Goal: Complete application form

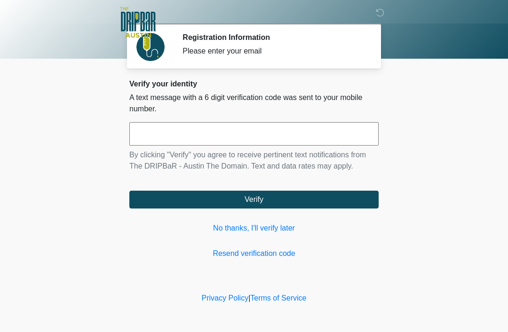
click at [260, 225] on link "No thanks, I'll verify later" at bounding box center [253, 228] width 249 height 11
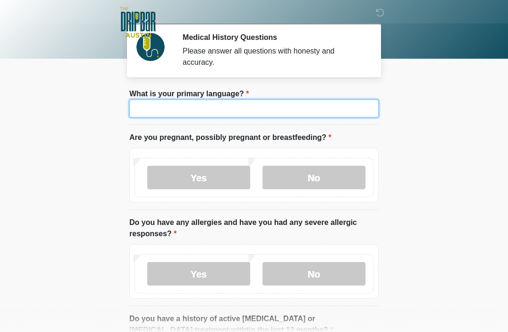
click at [255, 103] on input "What is your primary language?" at bounding box center [253, 109] width 249 height 18
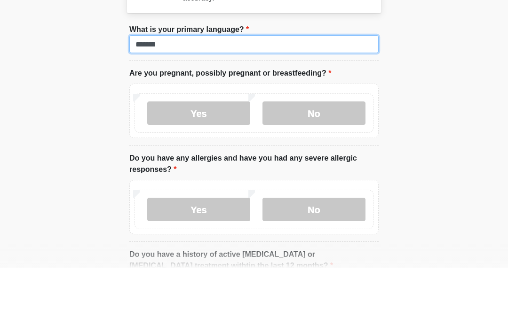
type input "*******"
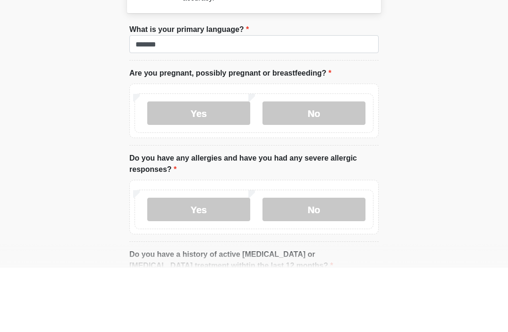
click at [317, 166] on label "No" at bounding box center [313, 177] width 103 height 23
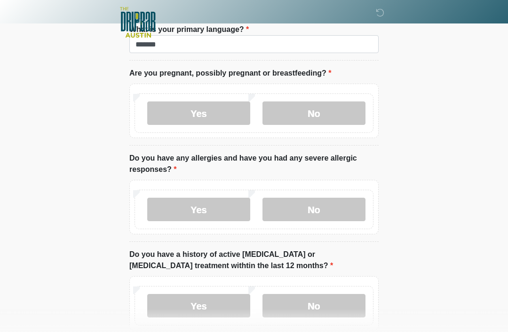
click at [328, 206] on label "No" at bounding box center [313, 209] width 103 height 23
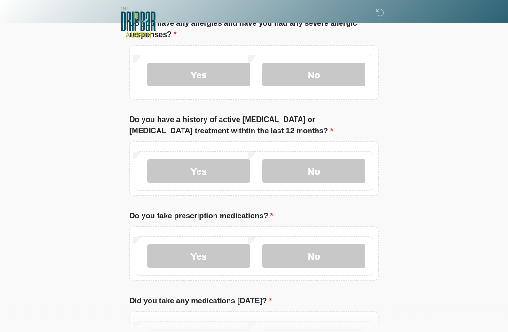
scroll to position [208, 0]
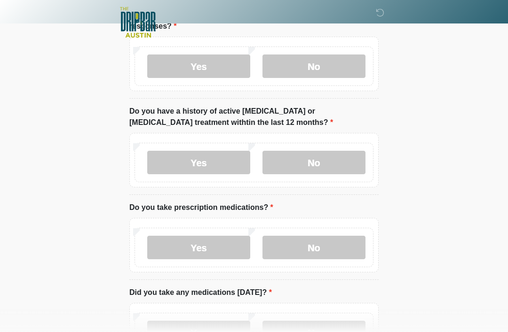
click at [328, 159] on label "No" at bounding box center [313, 162] width 103 height 23
click at [200, 242] on label "Yes" at bounding box center [198, 247] width 103 height 23
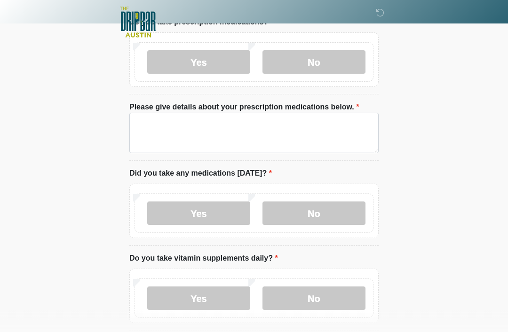
scroll to position [399, 0]
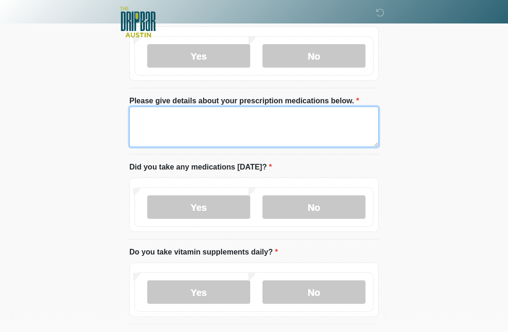
click at [229, 122] on textarea "Please give details about your prescription medications below." at bounding box center [253, 127] width 249 height 40
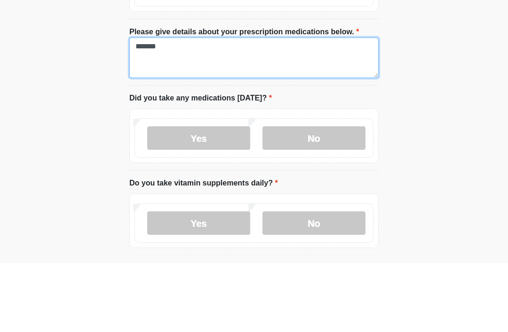
type textarea "*******"
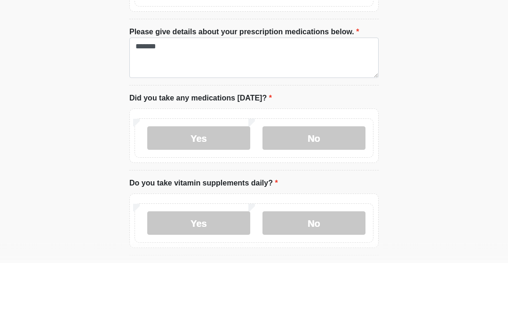
click at [204, 196] on label "Yes" at bounding box center [198, 207] width 103 height 23
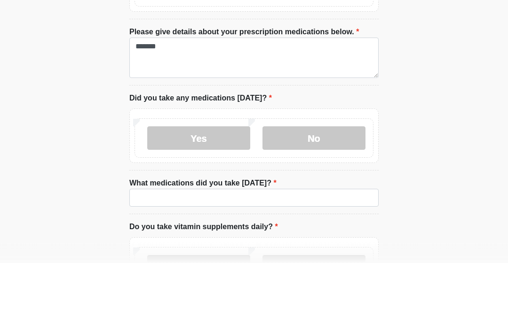
scroll to position [469, 0]
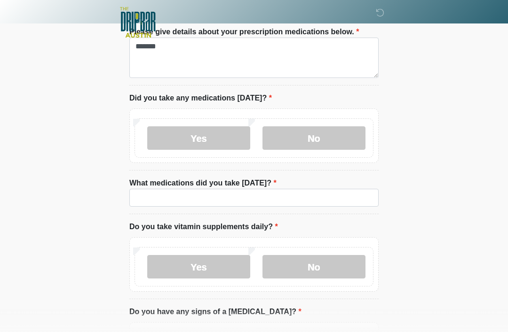
click at [321, 270] on label "No" at bounding box center [313, 266] width 103 height 23
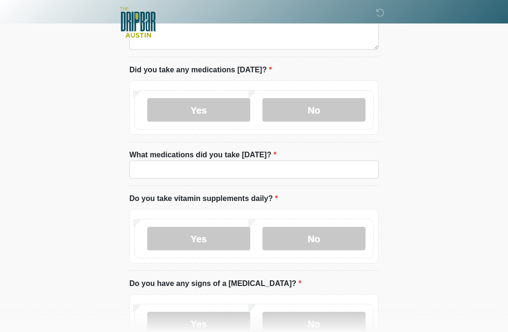
scroll to position [497, 0]
click at [197, 237] on label "Yes" at bounding box center [198, 238] width 103 height 23
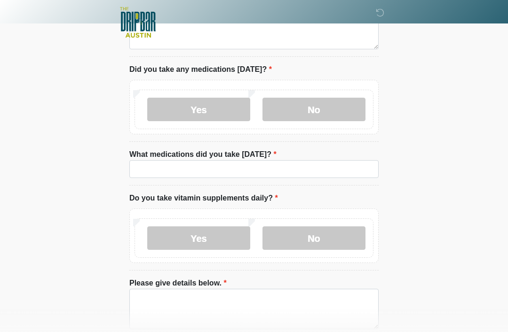
click at [311, 98] on label "No" at bounding box center [313, 109] width 103 height 23
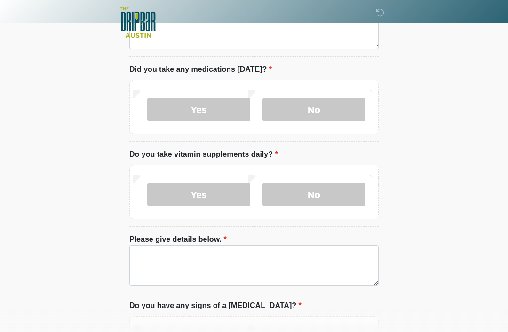
click at [318, 193] on label "No" at bounding box center [313, 194] width 103 height 23
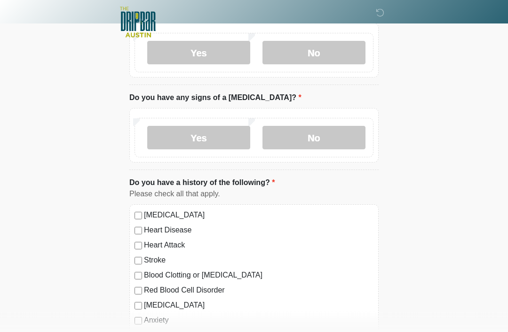
click at [321, 133] on label "No" at bounding box center [313, 137] width 103 height 23
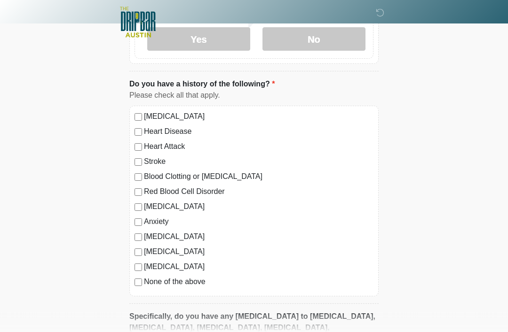
scroll to position [751, 0]
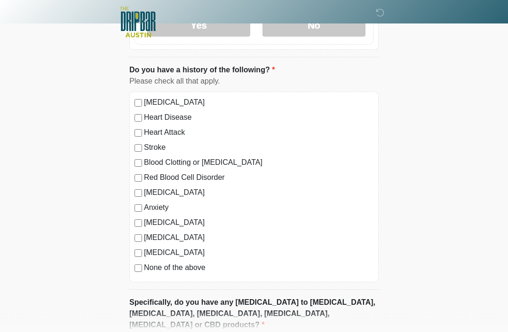
click at [146, 250] on label "Diabetes" at bounding box center [258, 253] width 229 height 11
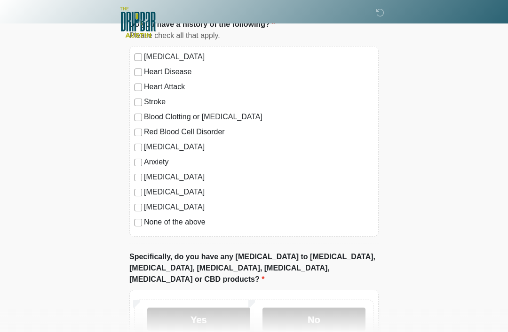
scroll to position [850, 0]
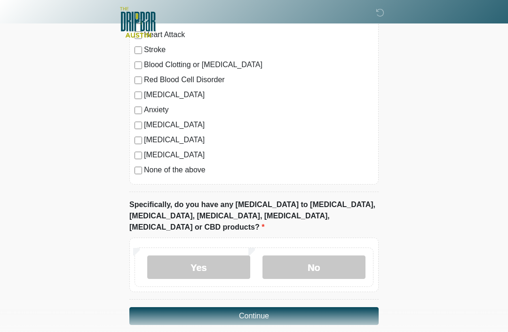
click at [325, 256] on label "No" at bounding box center [313, 267] width 103 height 23
click at [311, 307] on button "Continue" at bounding box center [253, 316] width 249 height 18
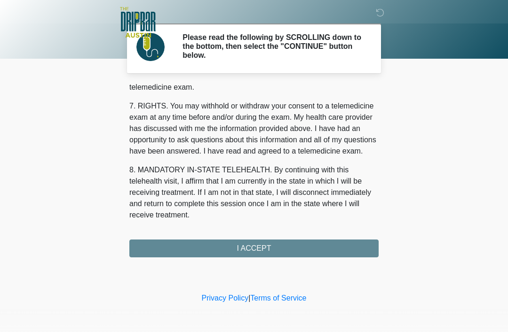
scroll to position [412, 0]
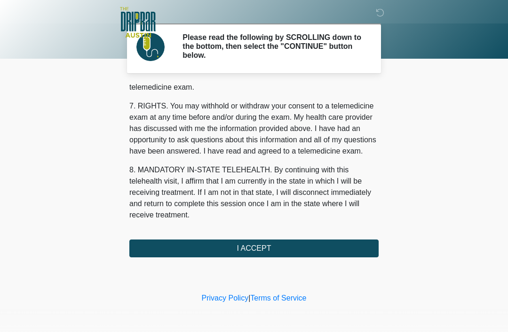
click at [286, 248] on button "I ACCEPT" at bounding box center [253, 249] width 249 height 18
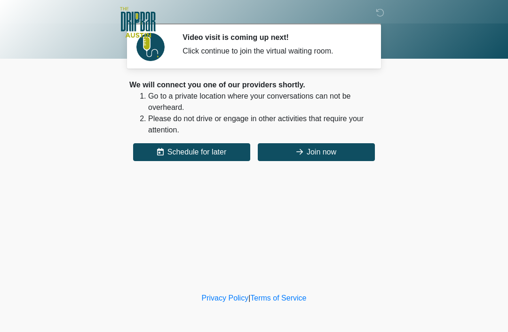
click at [334, 155] on button "Join now" at bounding box center [316, 152] width 117 height 18
